Goal: Find specific page/section: Find specific page/section

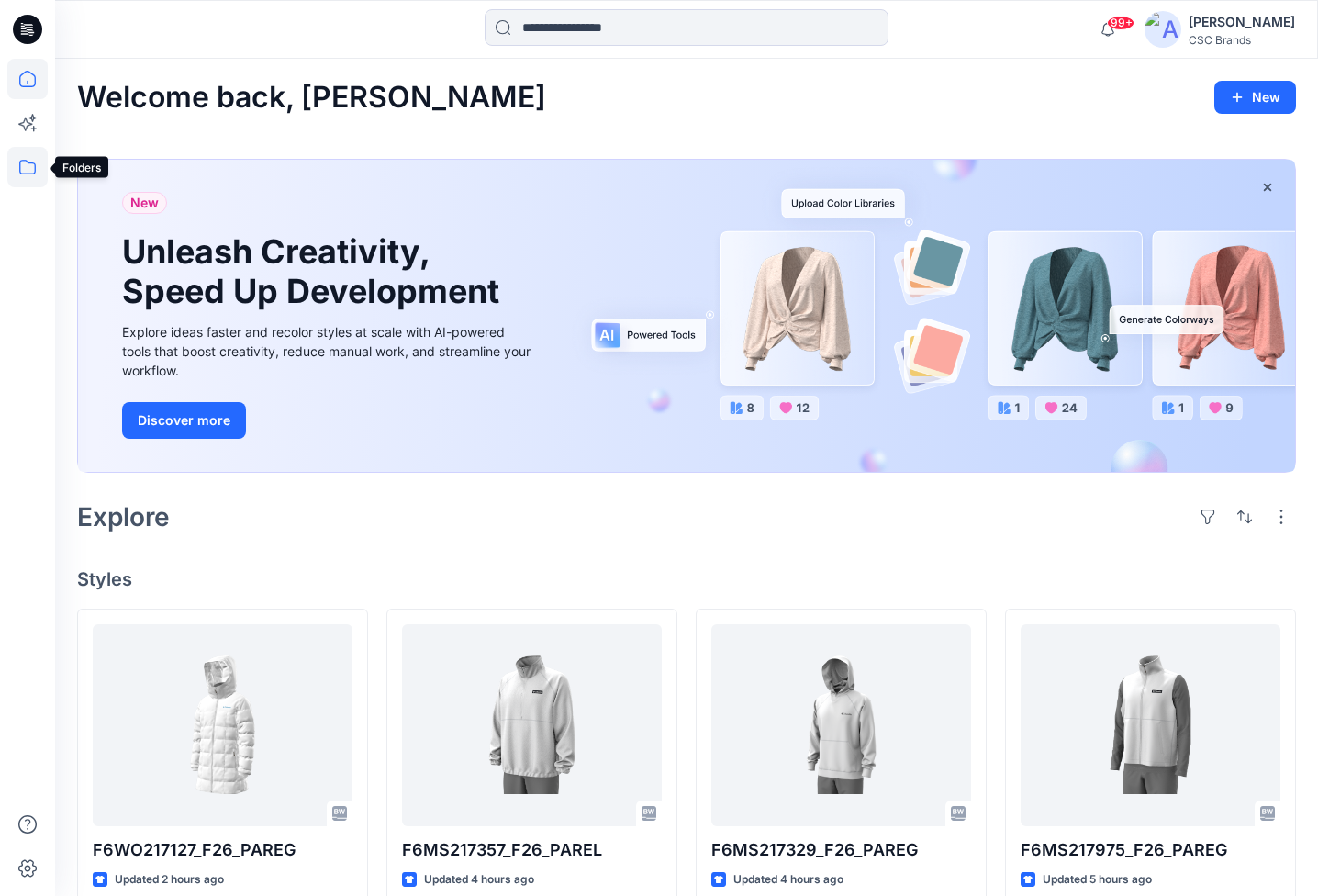
click at [27, 174] on icon at bounding box center [27, 167] width 17 height 15
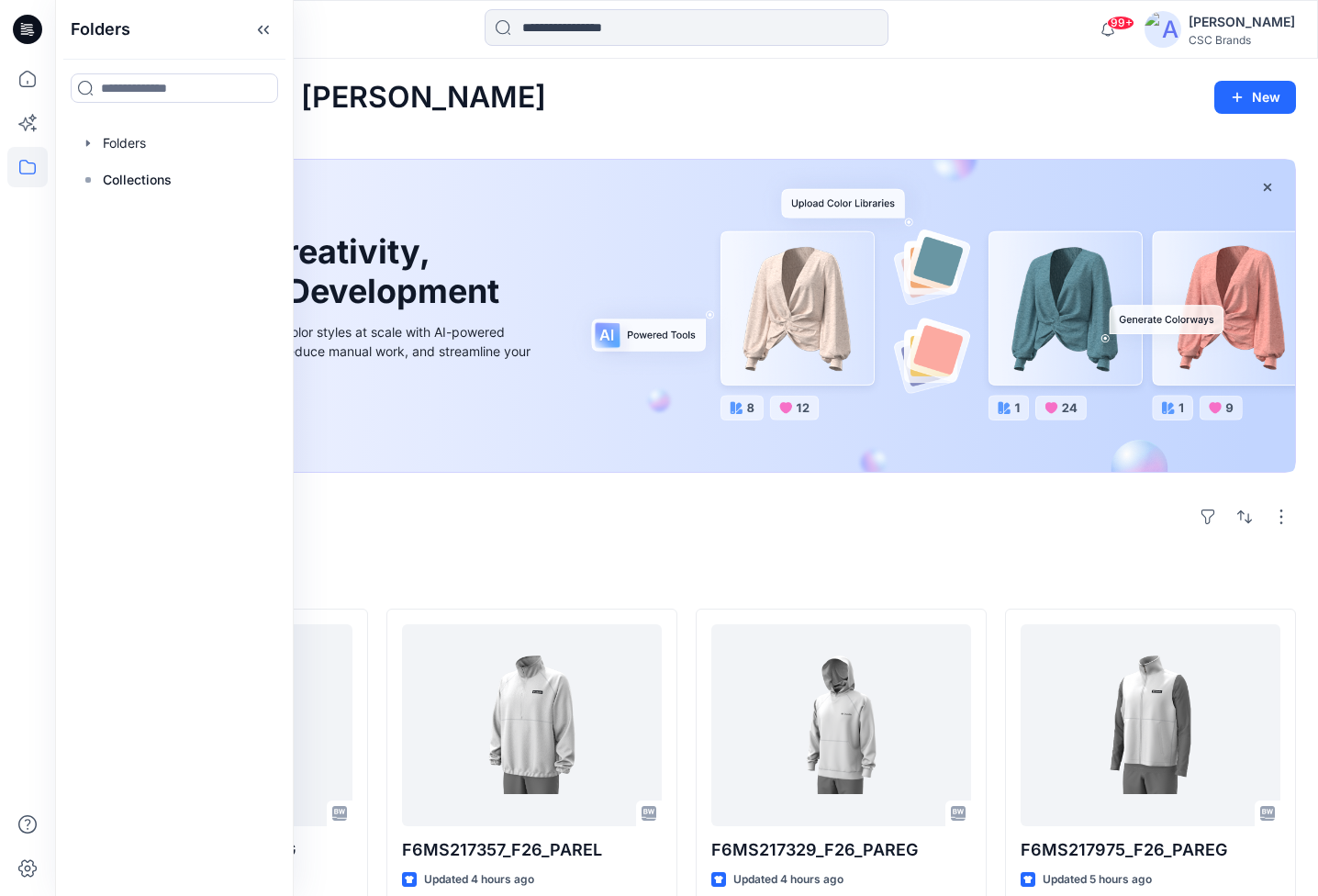
click at [199, 153] on div at bounding box center [174, 143] width 210 height 37
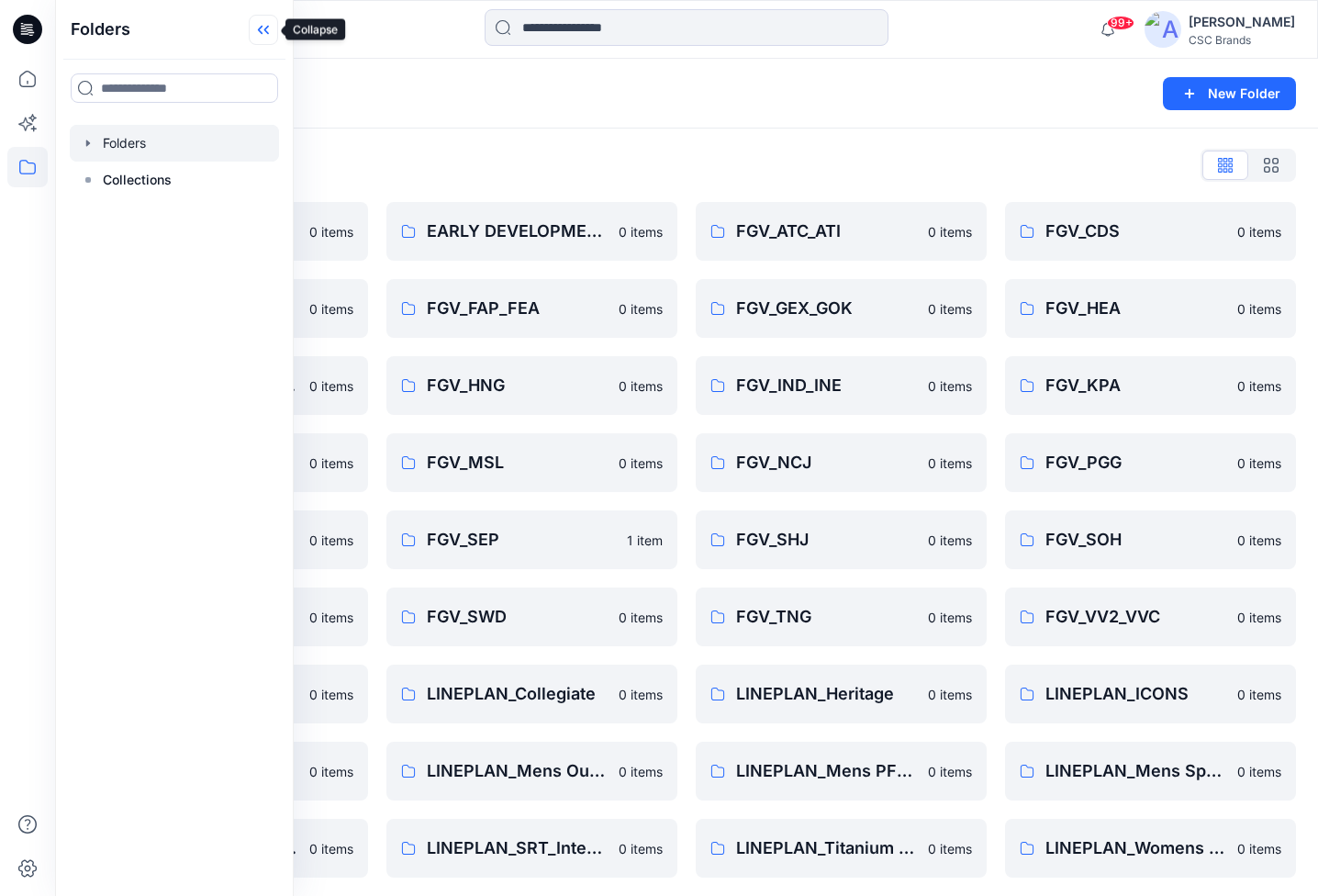
click at [262, 25] on icon at bounding box center [260, 29] width 5 height 9
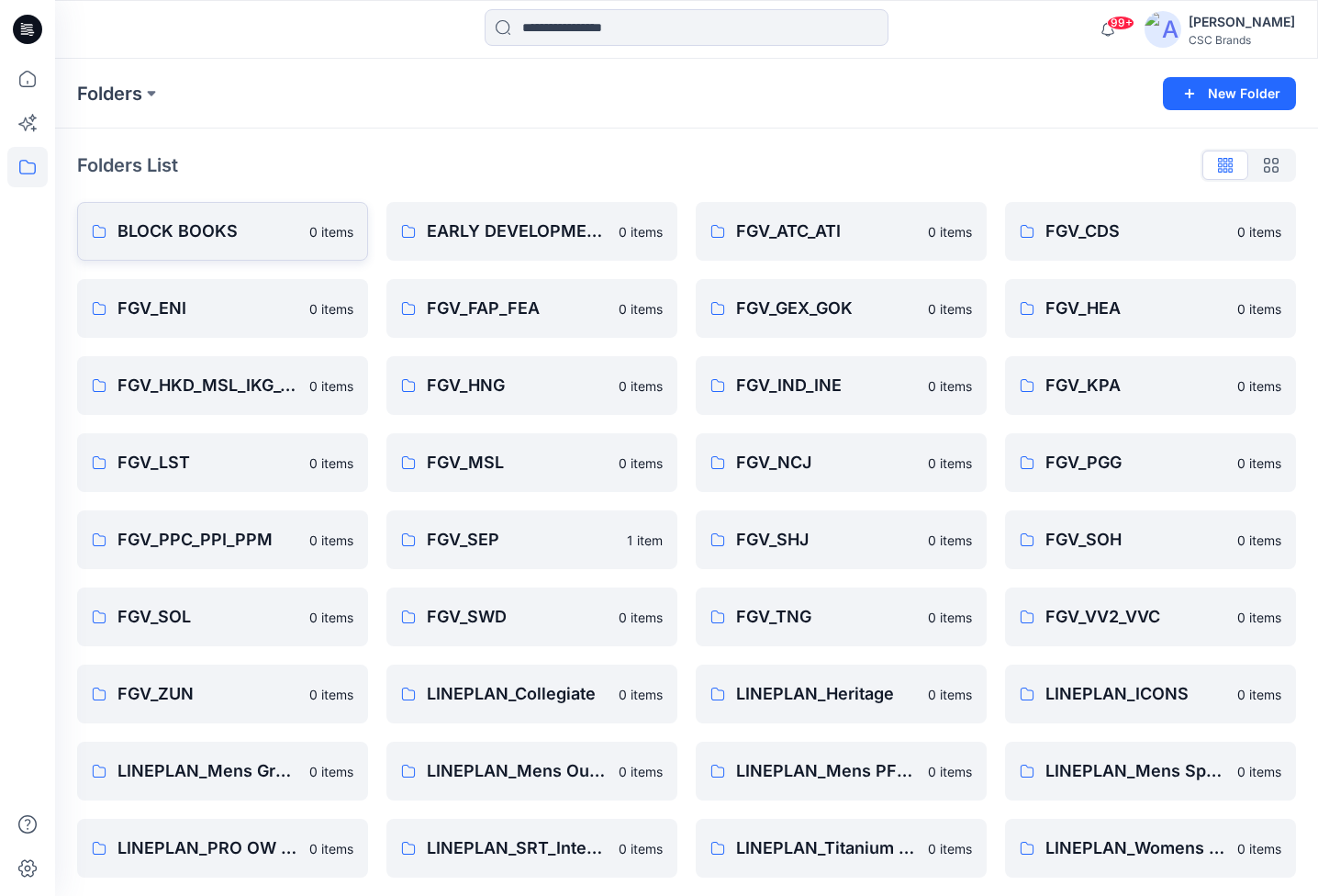
click at [296, 228] on p "BLOCK BOOKS" at bounding box center [208, 231] width 180 height 25
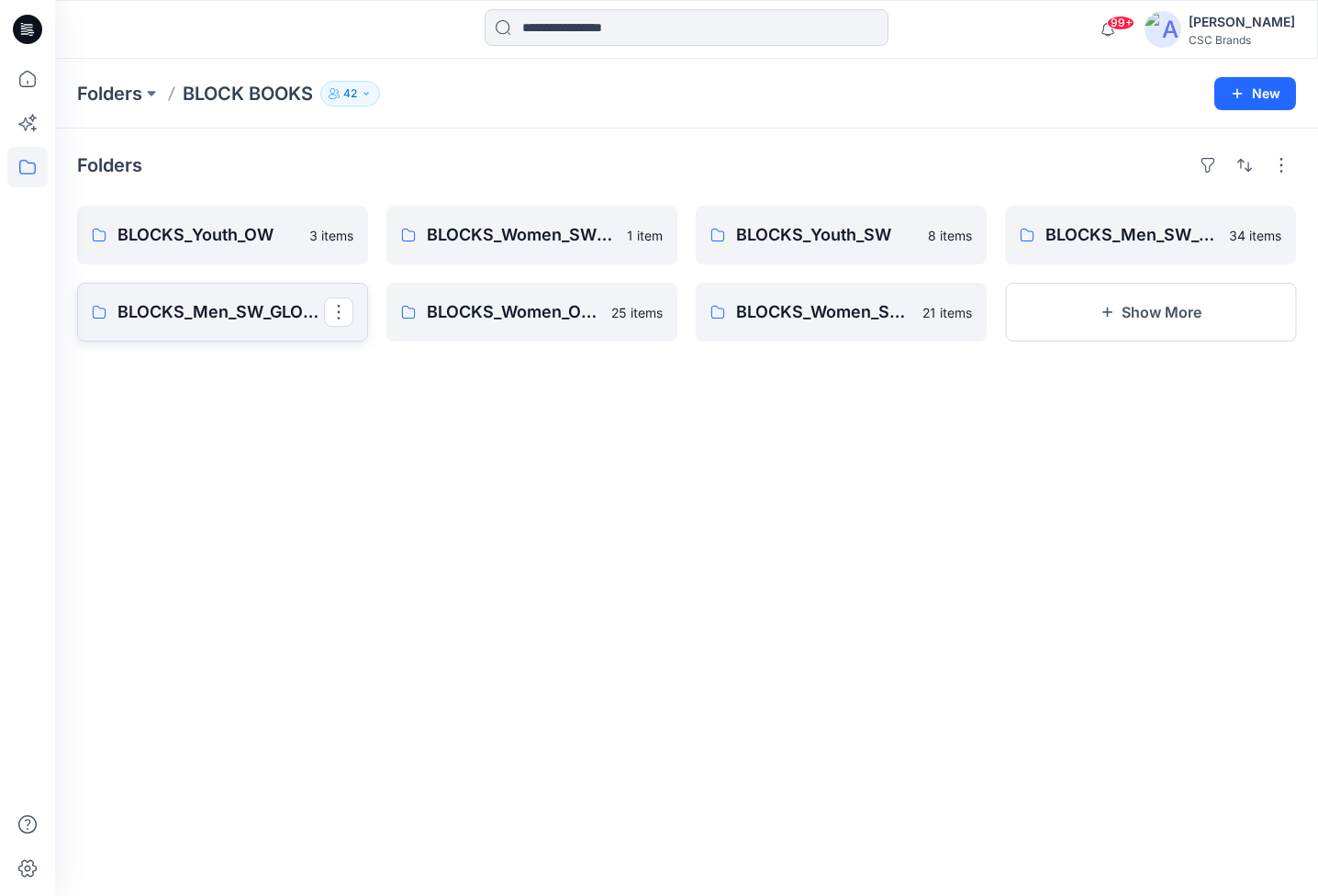
click at [232, 321] on p "BLOCKS_Men_SW_GLOBAL" at bounding box center [221, 312] width 207 height 25
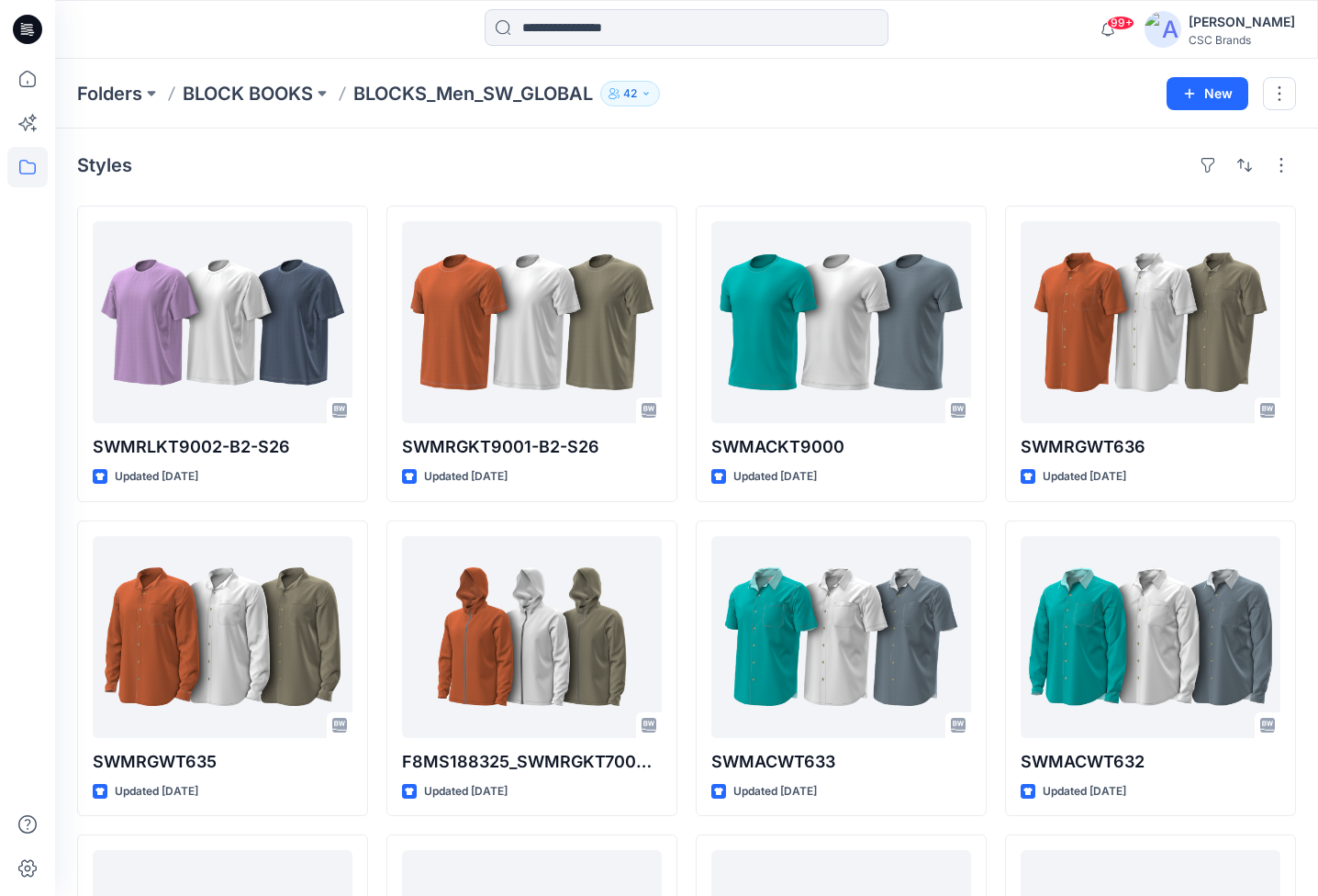
scroll to position [85, 0]
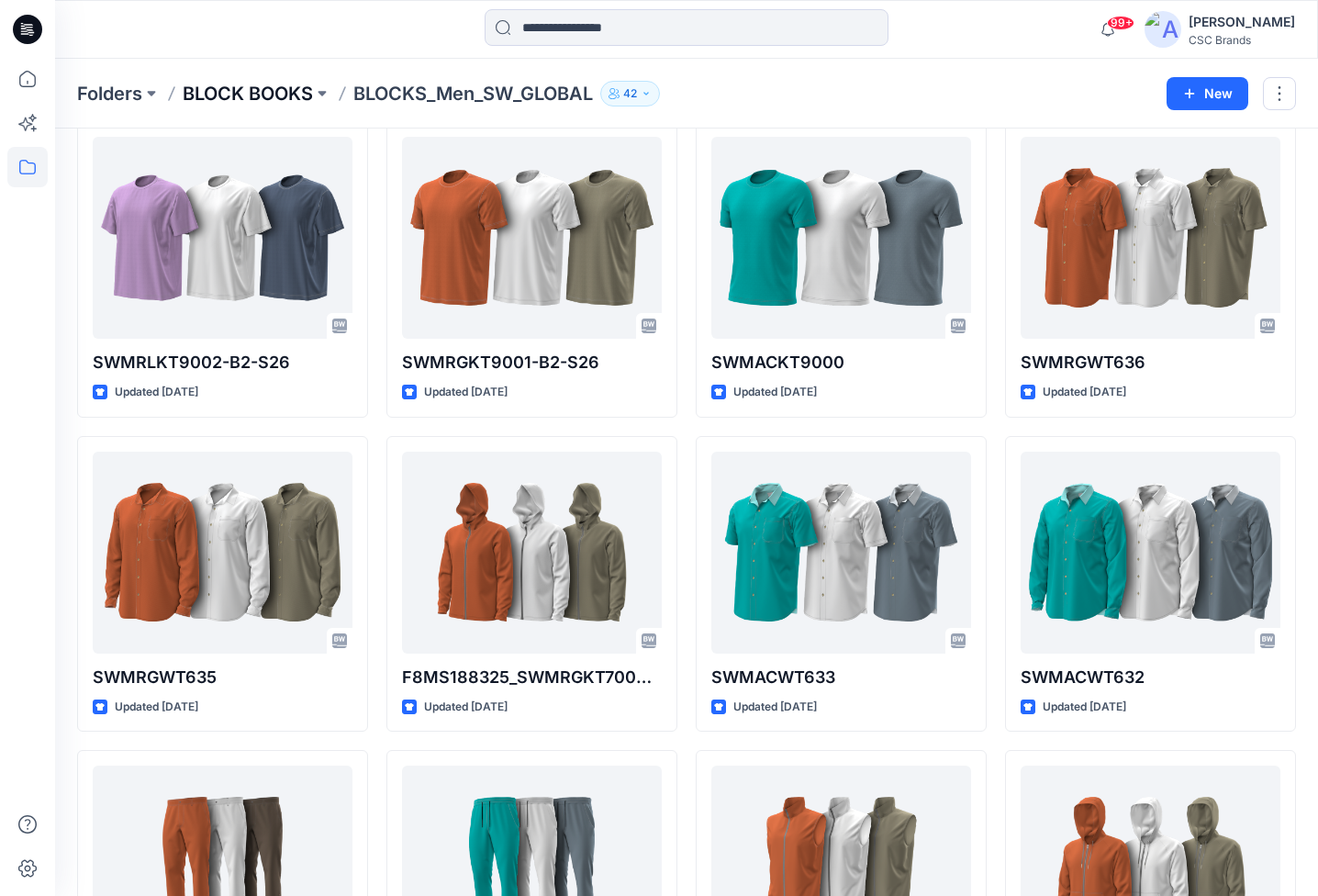
click at [250, 90] on p "BLOCK BOOKS" at bounding box center [248, 94] width 131 height 25
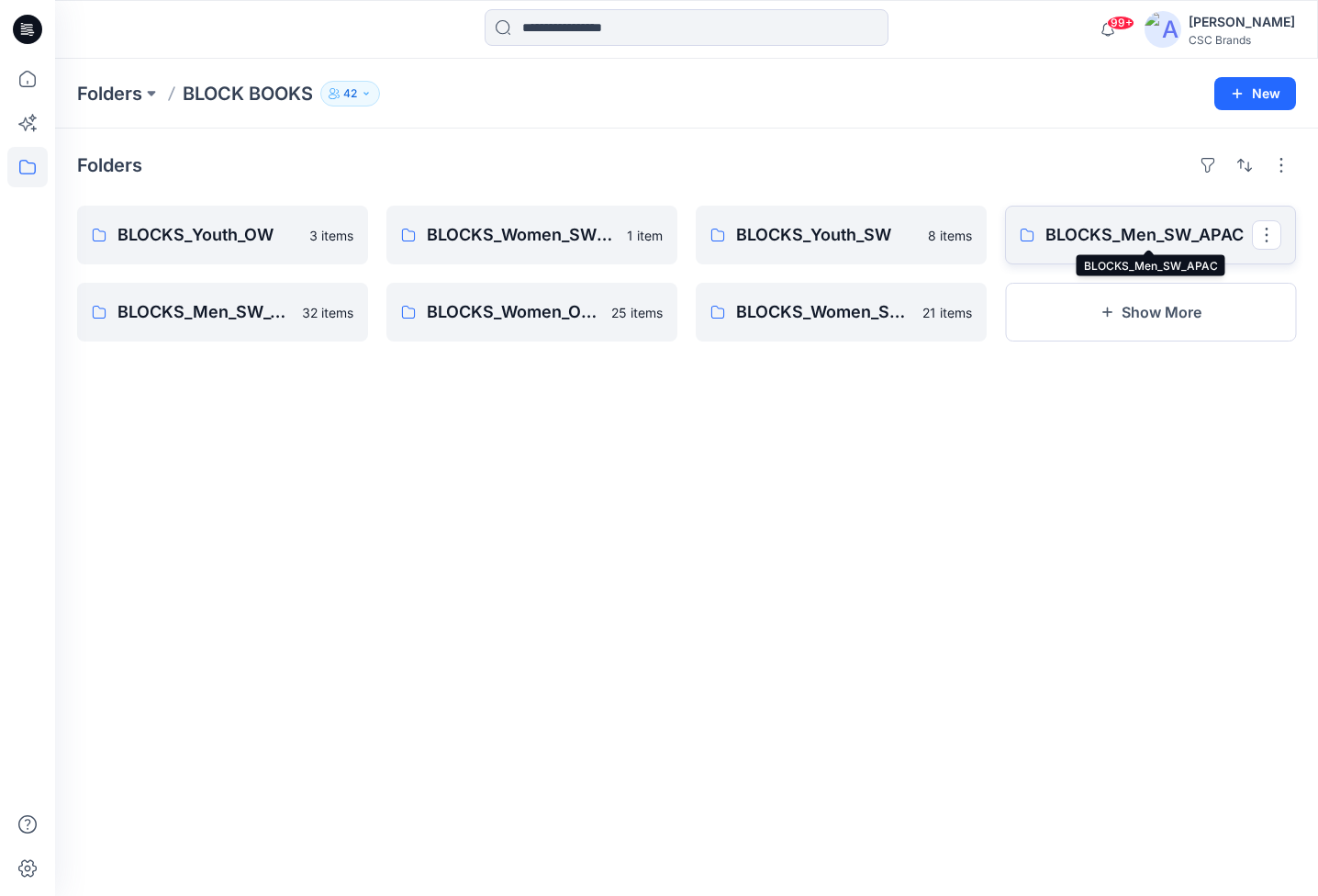
click at [1143, 230] on p "BLOCKS_Men_SW_APAC" at bounding box center [1148, 235] width 207 height 25
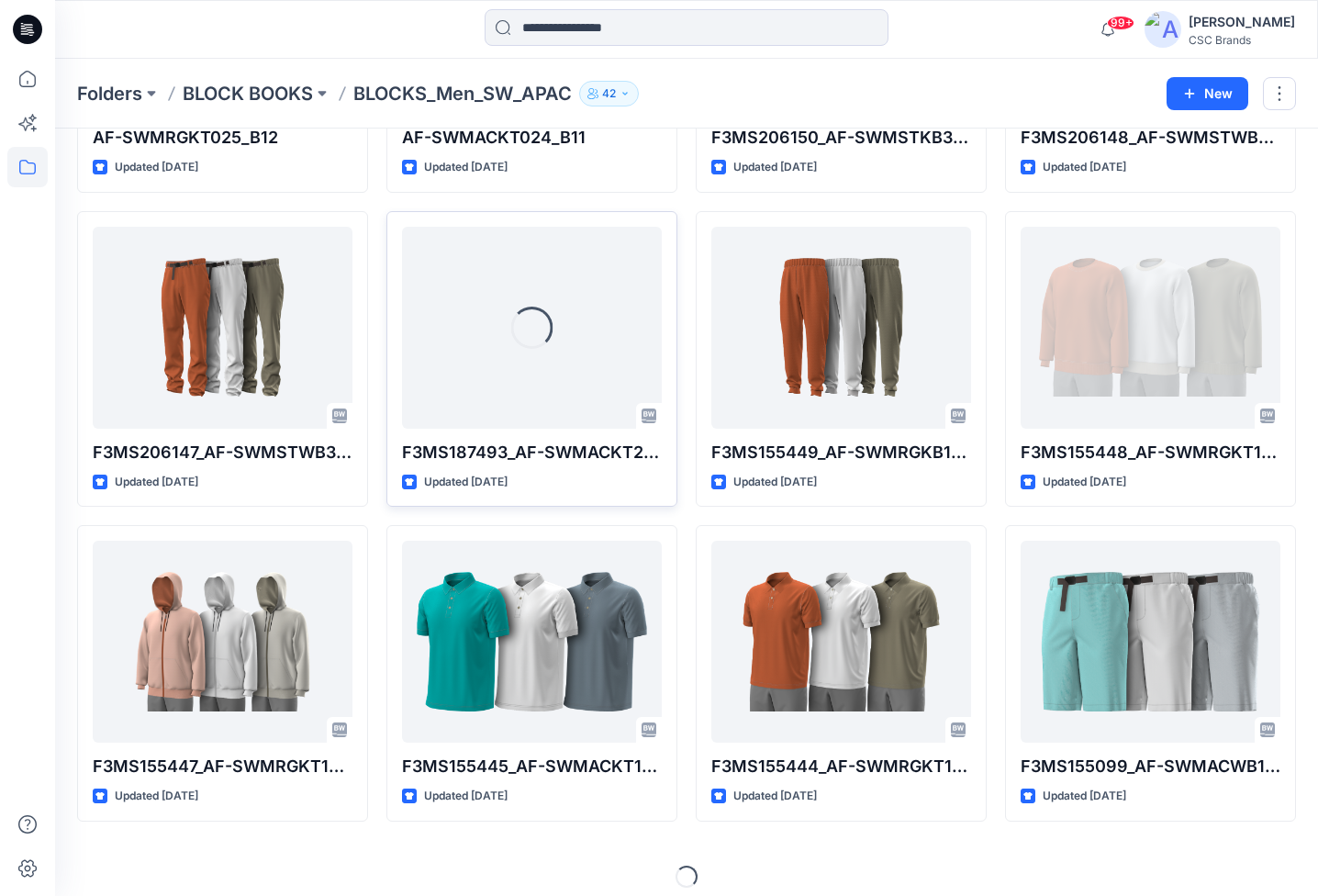
scroll to position [312, 0]
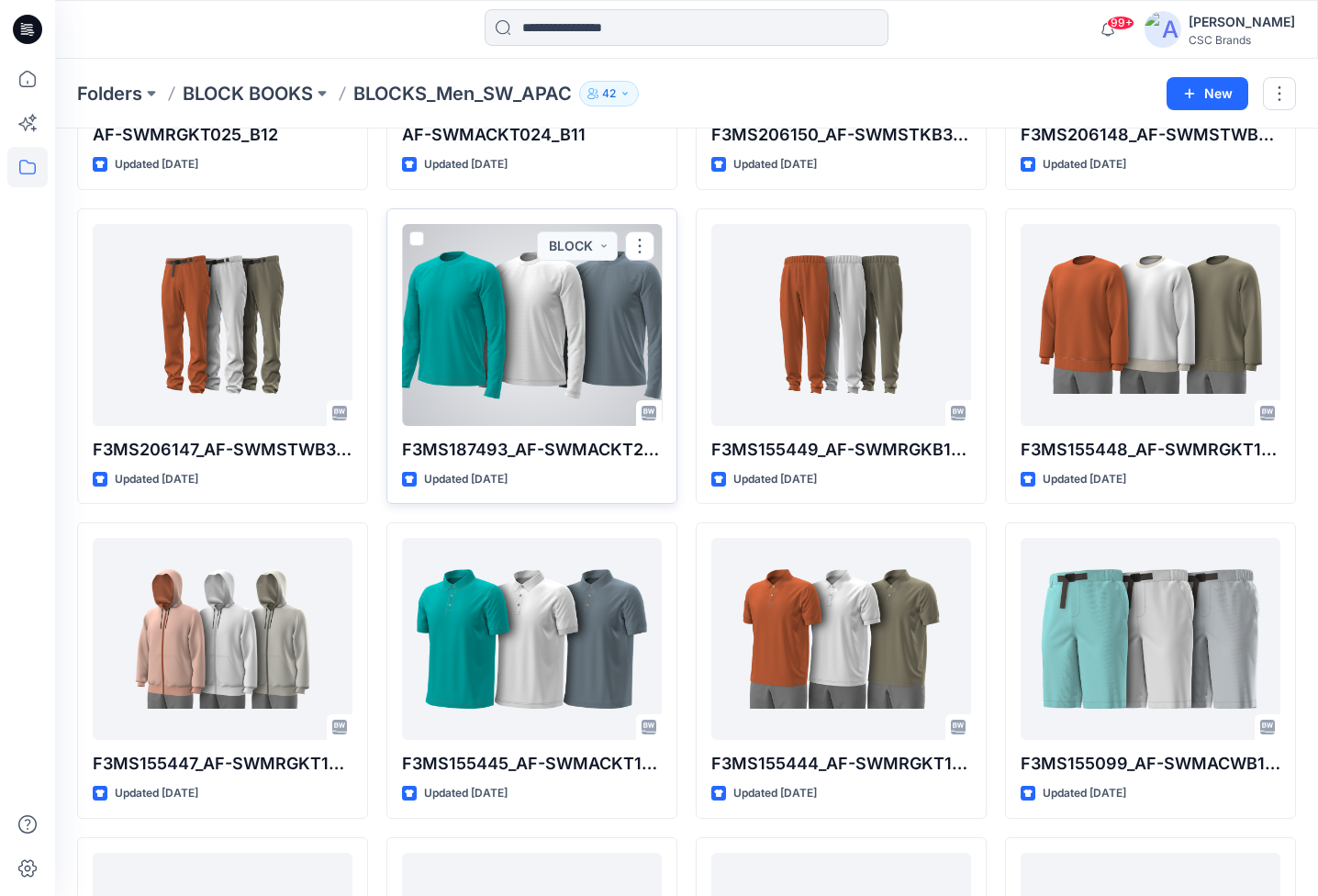
click at [583, 358] on div at bounding box center [531, 325] width 259 height 202
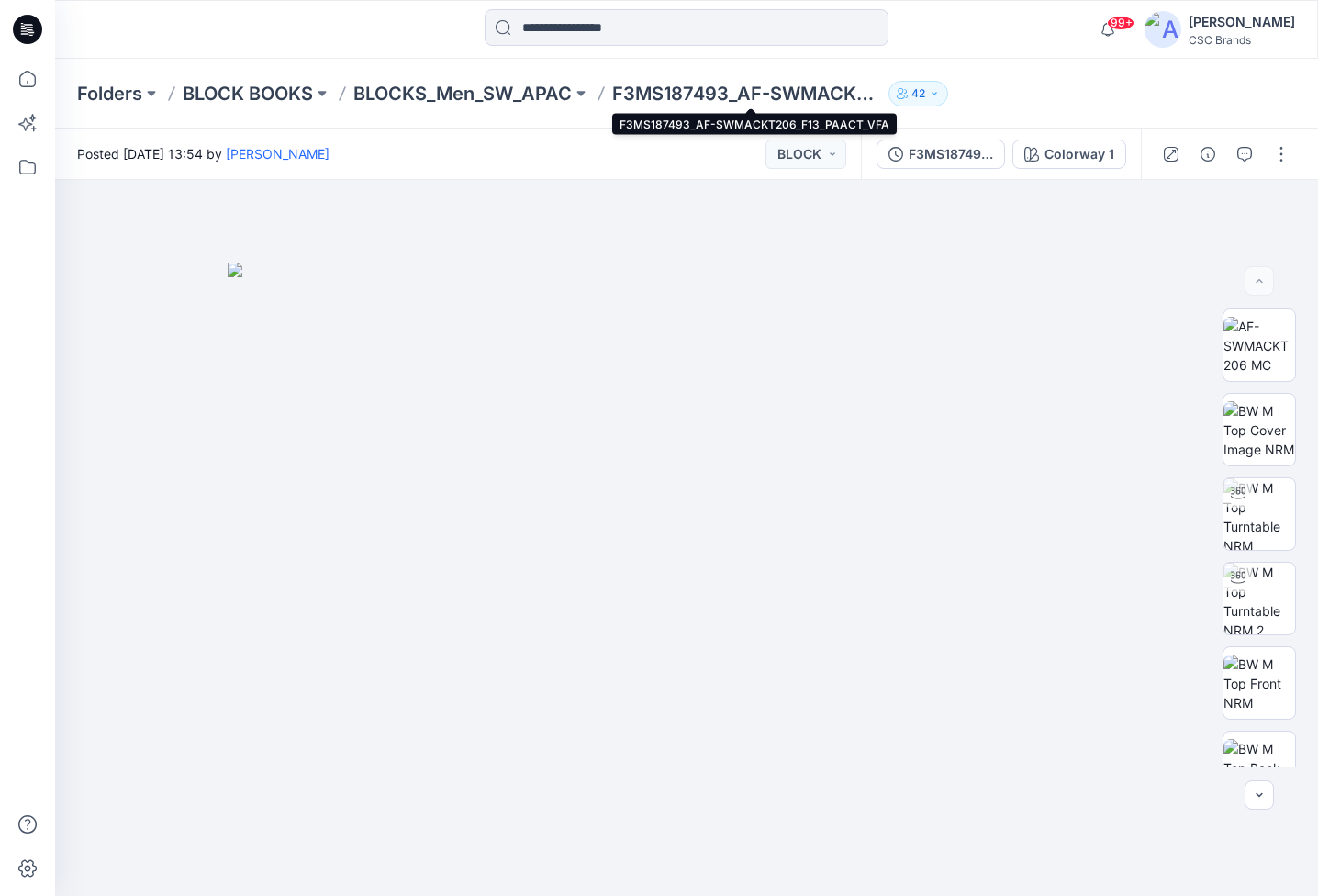
click at [807, 93] on p "F3MS187493_AF-SWMACKT206_F13_PAACT_VFA" at bounding box center [747, 94] width 269 height 25
click at [544, 90] on p "BLOCKS_Men_SW_APAC" at bounding box center [463, 94] width 218 height 25
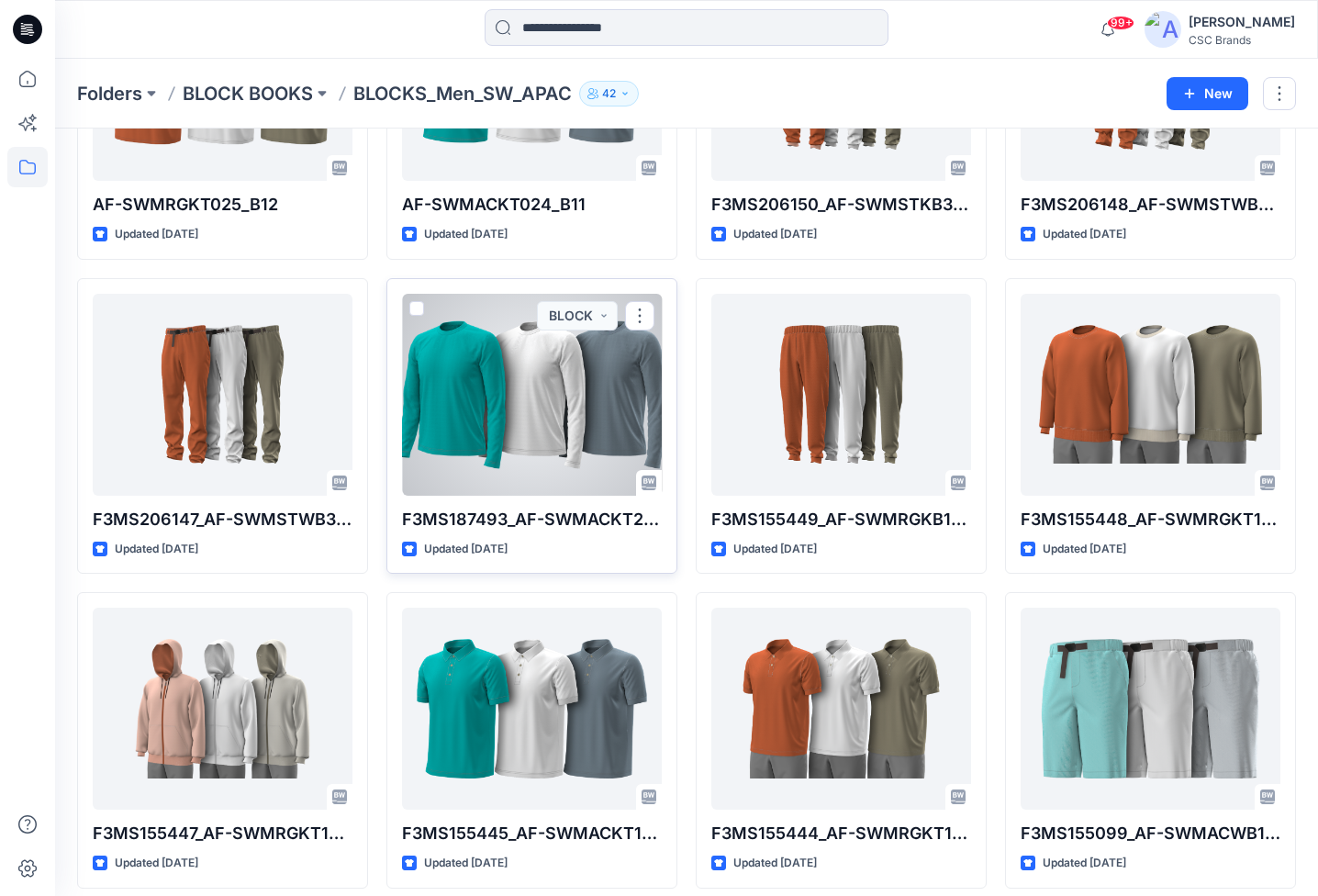
scroll to position [255, 0]
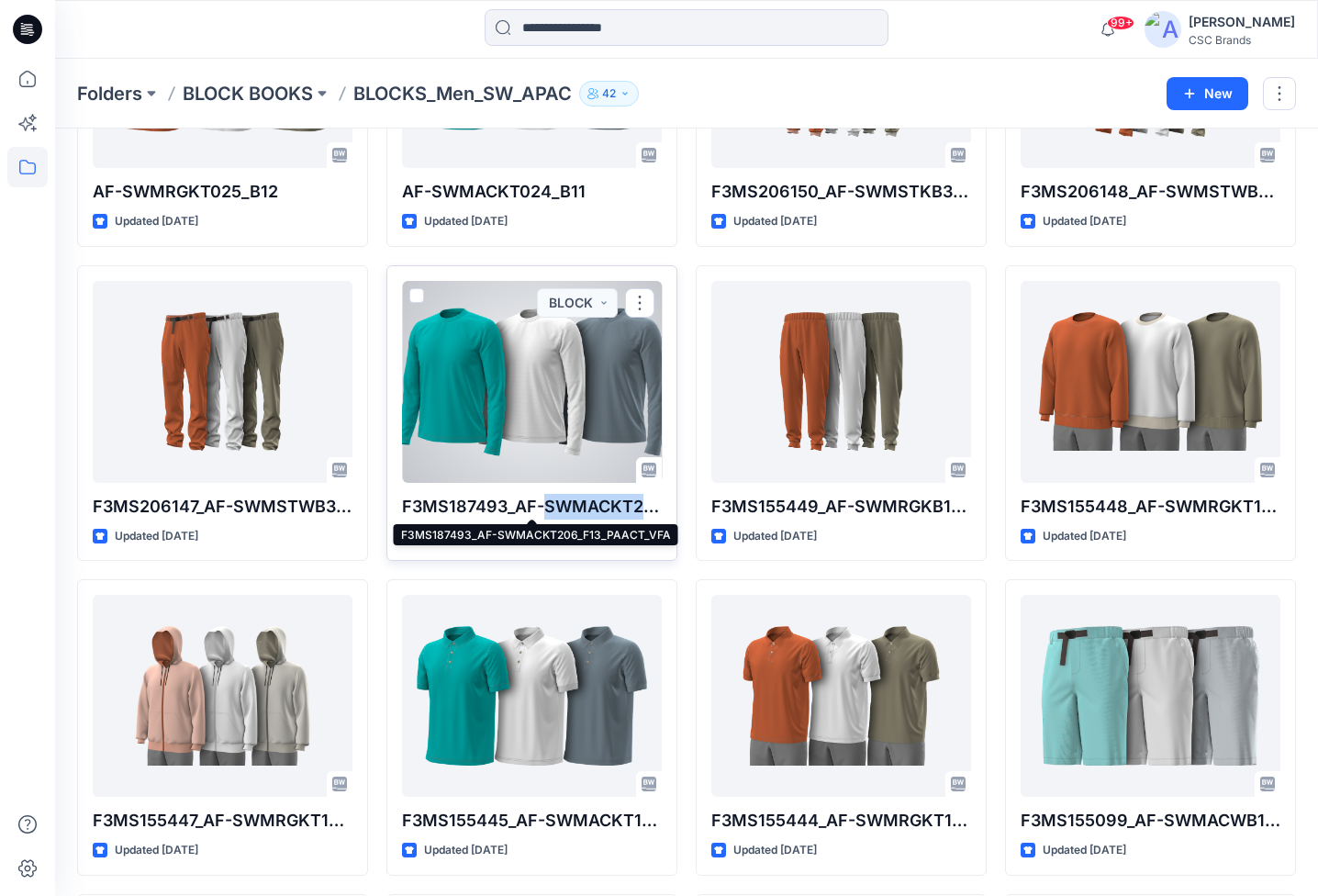
copy p "SWMACKT206_F13_PAACT_VFA"
